Goal: Task Accomplishment & Management: Complete application form

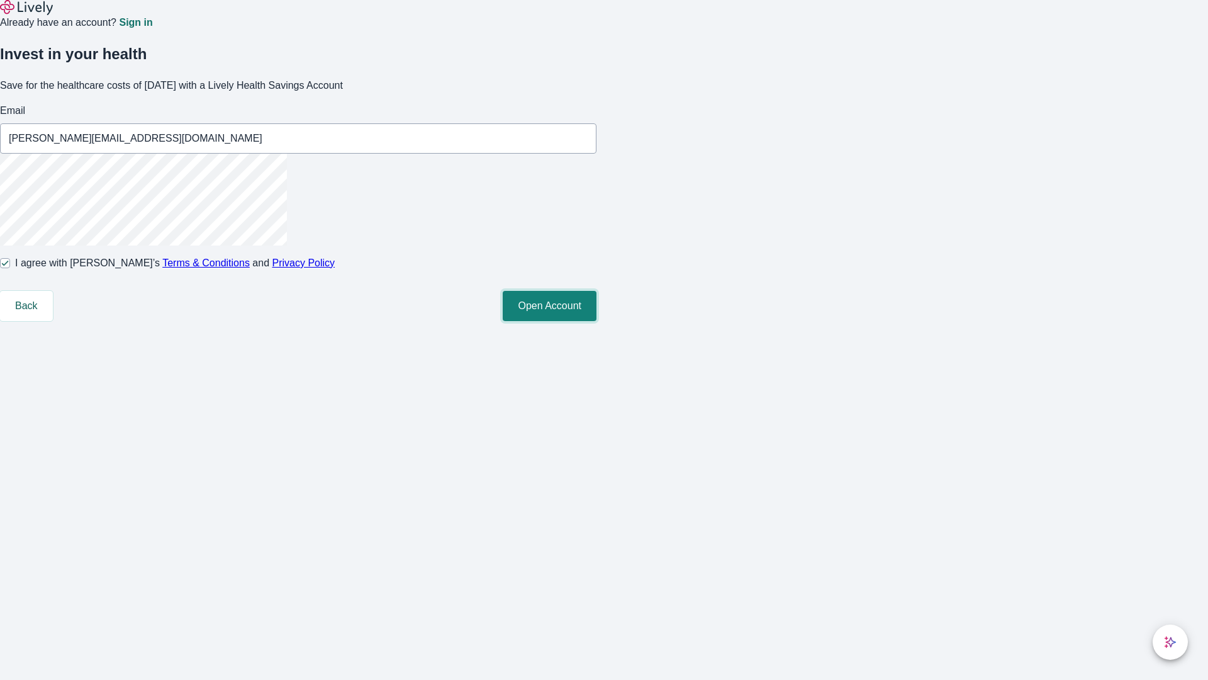
click at [596, 321] on button "Open Account" at bounding box center [550, 306] width 94 height 30
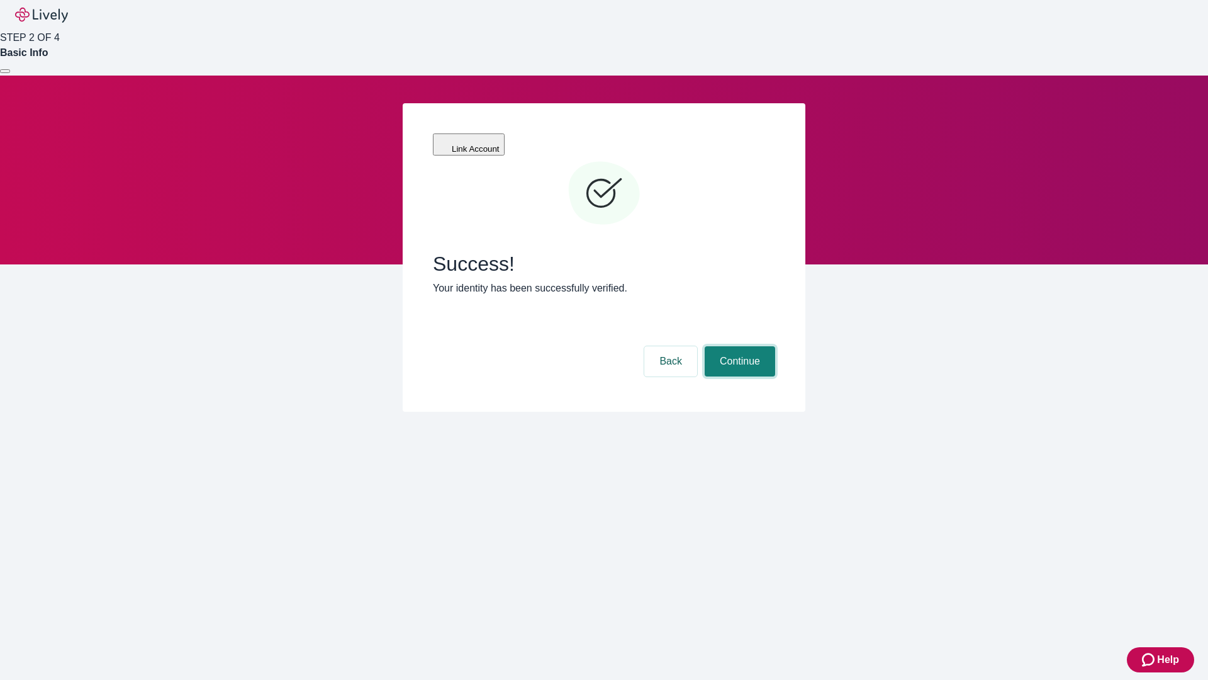
click at [738, 346] on button "Continue" at bounding box center [740, 361] width 70 height 30
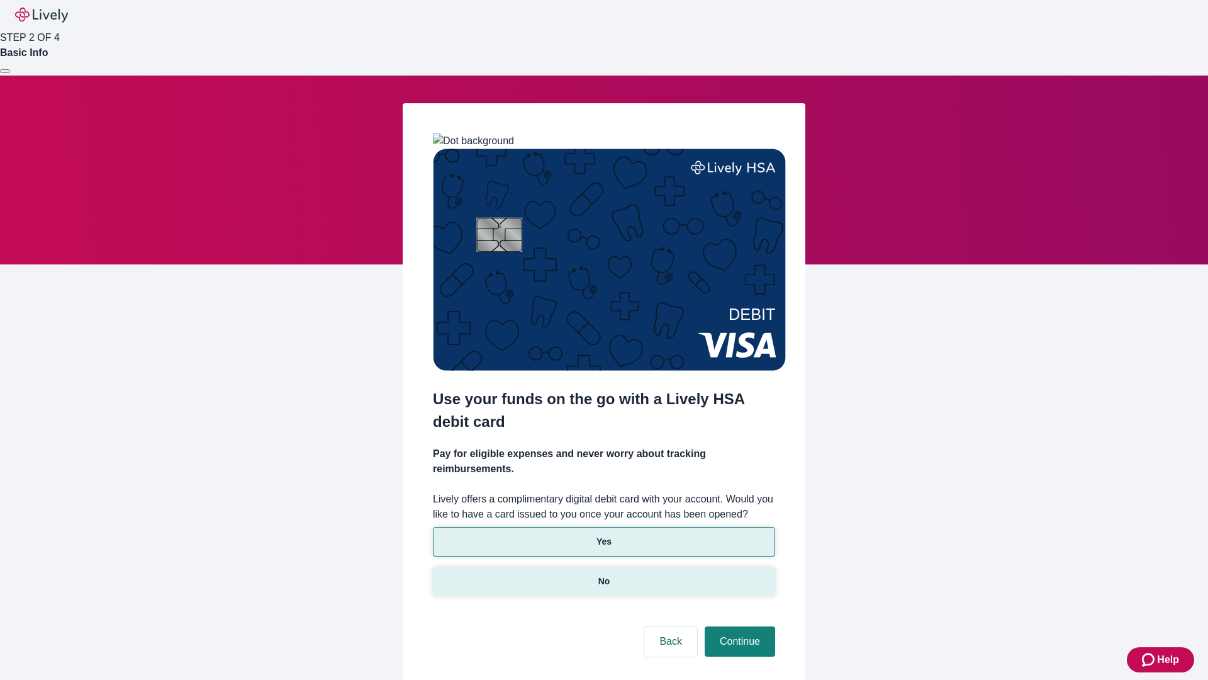
click at [603, 574] on p "No" at bounding box center [604, 580] width 12 height 13
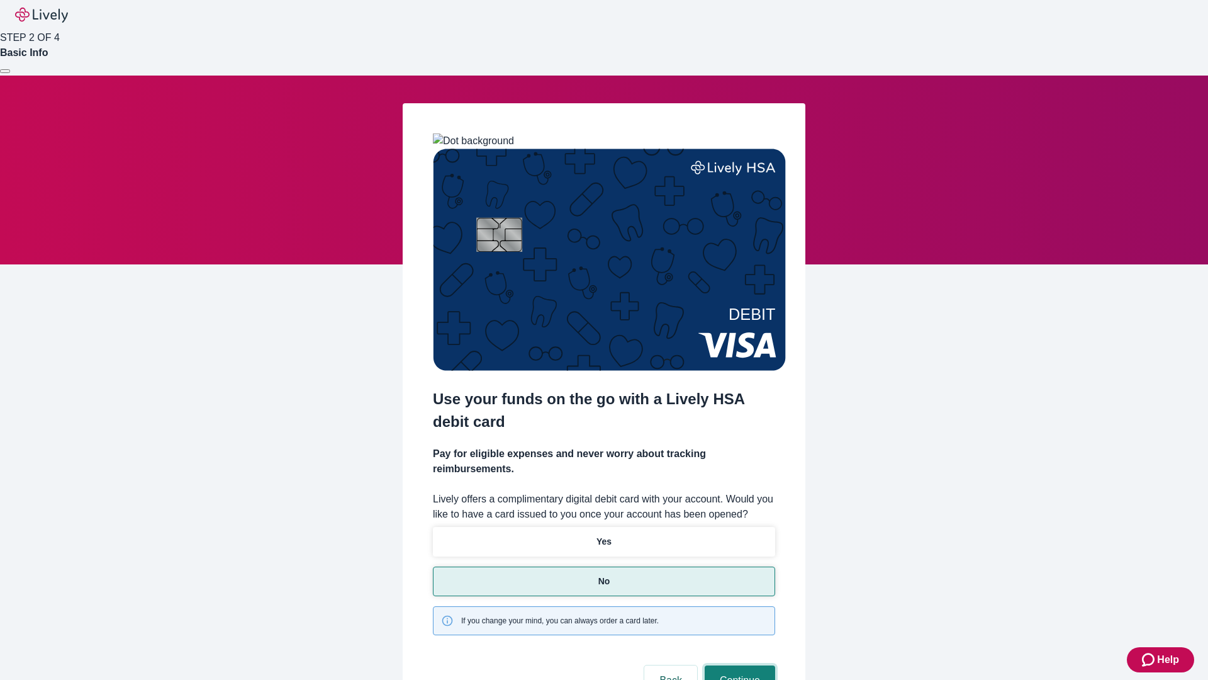
click at [738, 665] on button "Continue" at bounding box center [740, 680] width 70 height 30
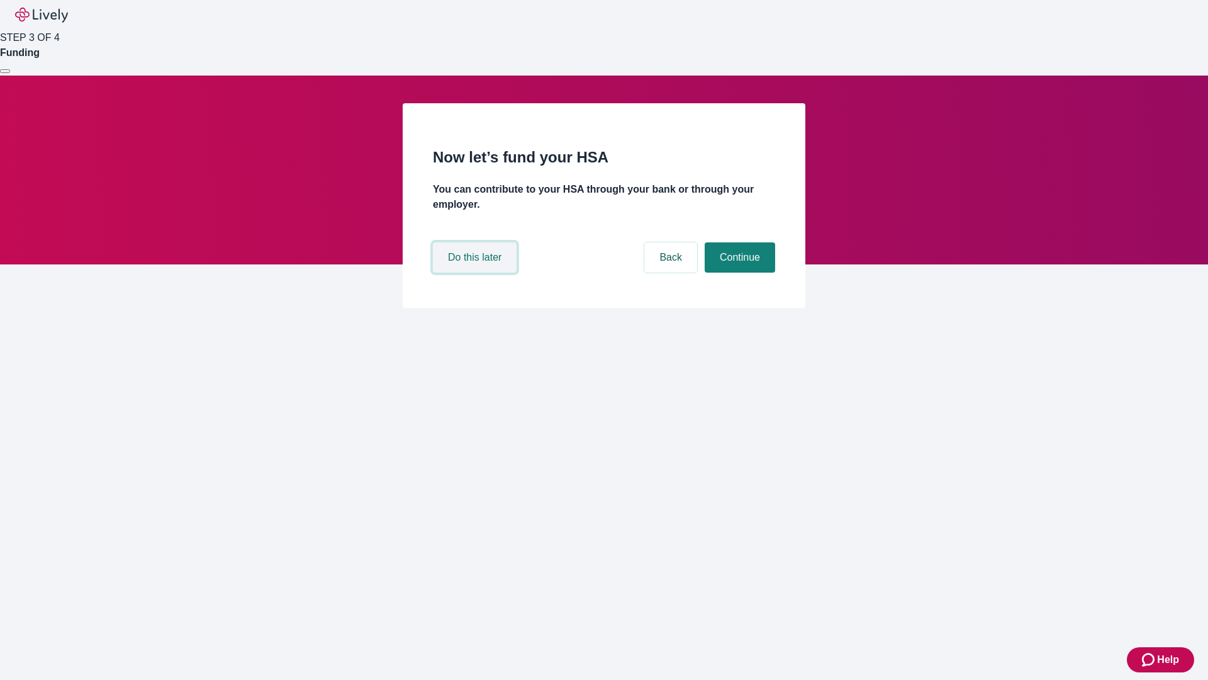
click at [476, 272] on button "Do this later" at bounding box center [475, 257] width 84 height 30
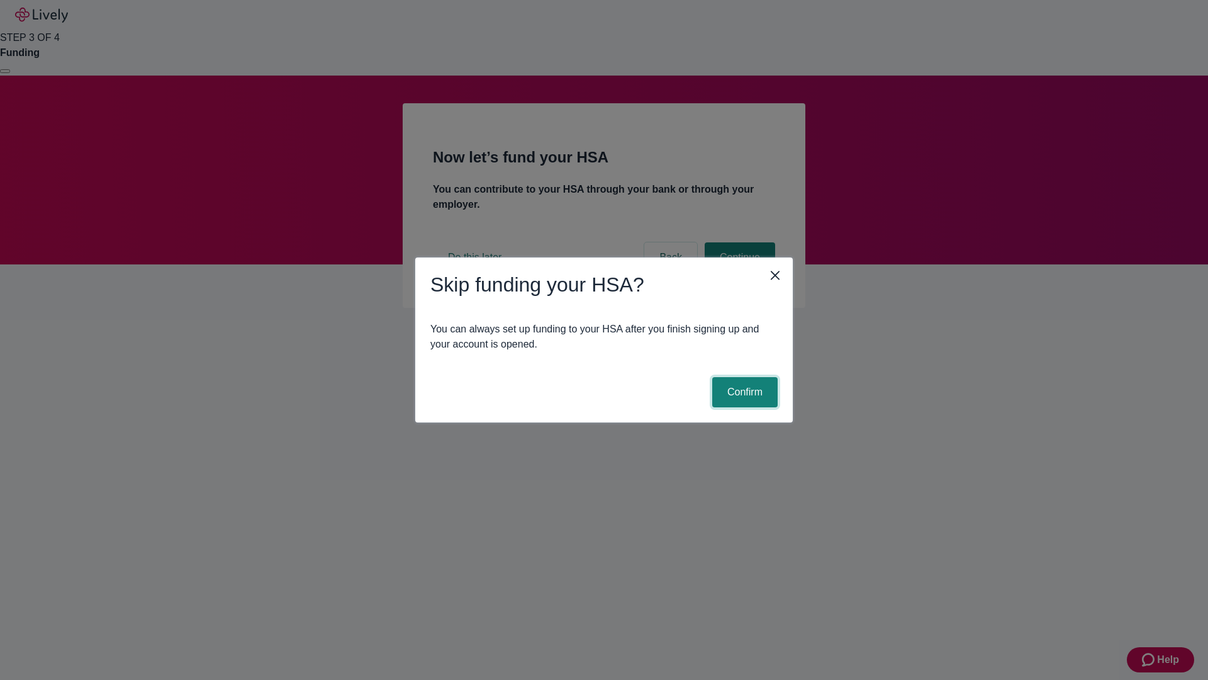
click at [743, 392] on button "Confirm" at bounding box center [744, 392] width 65 height 30
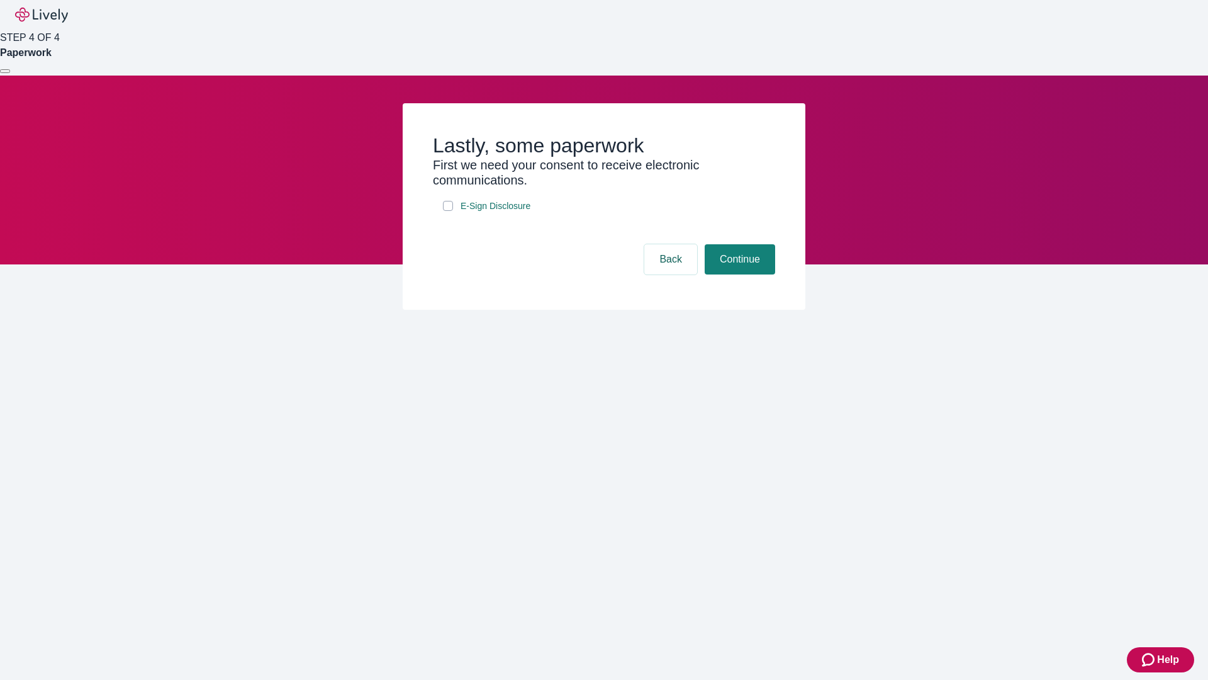
click at [448, 211] on input "E-Sign Disclosure" at bounding box center [448, 206] width 10 height 10
checkbox input "true"
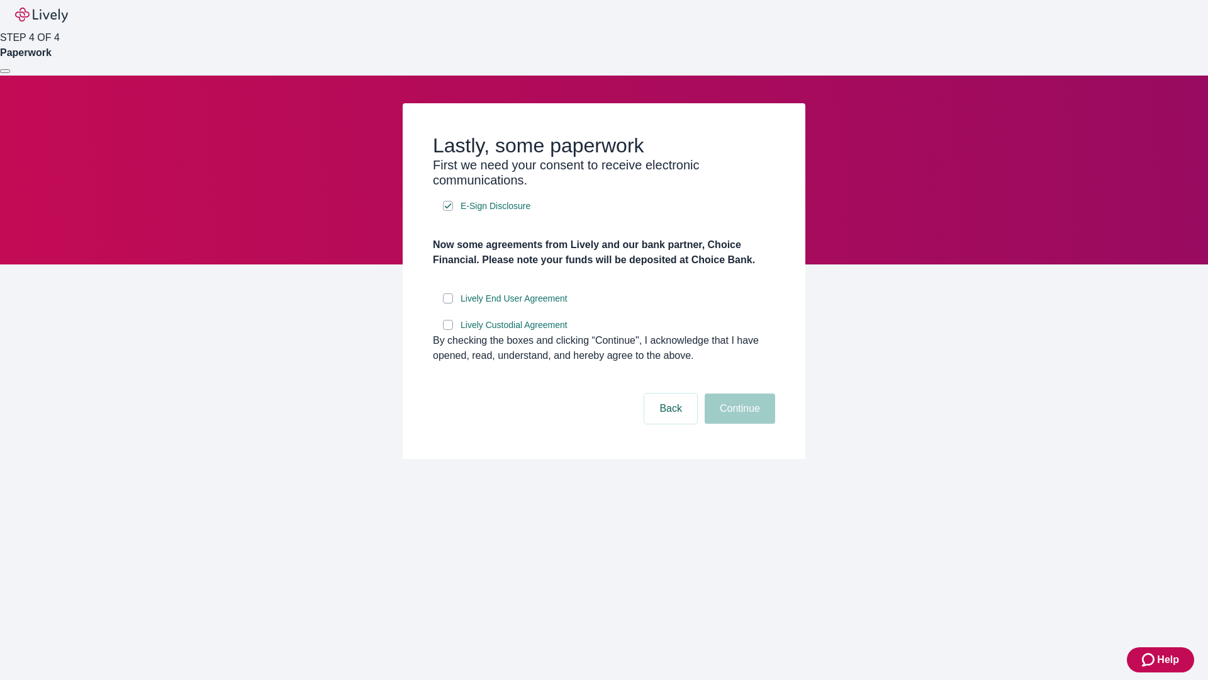
click at [448, 303] on input "Lively End User Agreement" at bounding box center [448, 298] width 10 height 10
checkbox input "true"
click at [448, 330] on input "Lively Custodial Agreement" at bounding box center [448, 325] width 10 height 10
checkbox input "true"
click at [738, 423] on button "Continue" at bounding box center [740, 408] width 70 height 30
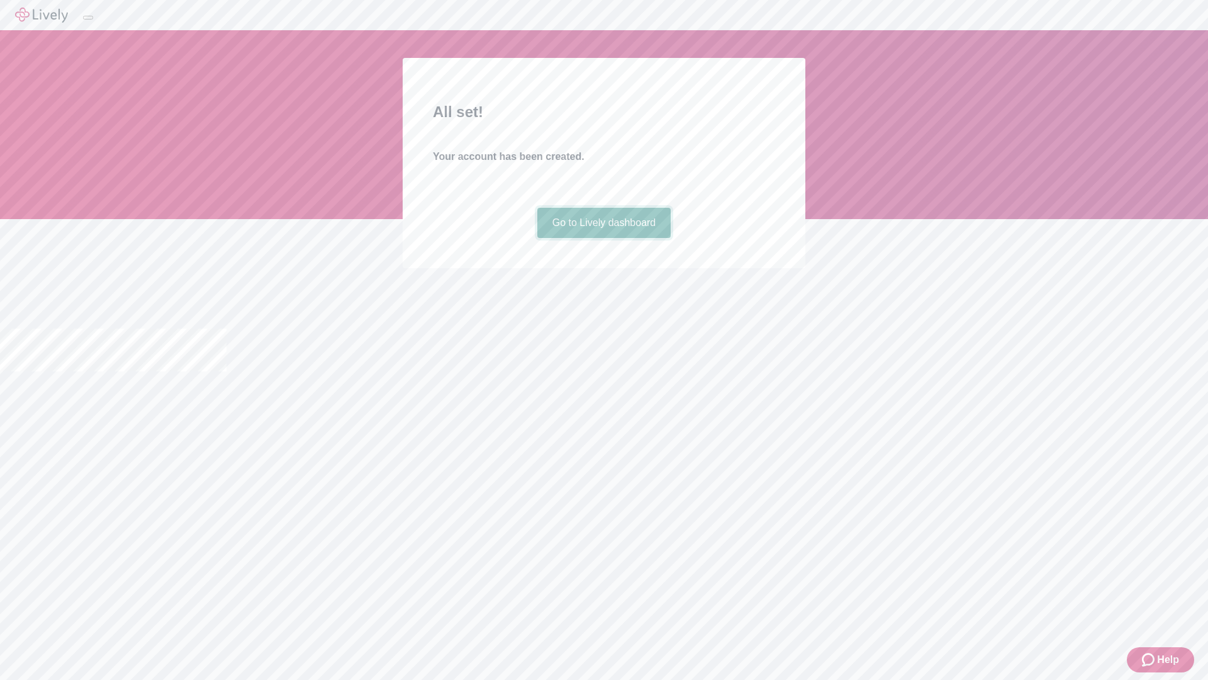
click at [603, 238] on link "Go to Lively dashboard" at bounding box center [604, 223] width 134 height 30
